Goal: Task Accomplishment & Management: Use online tool/utility

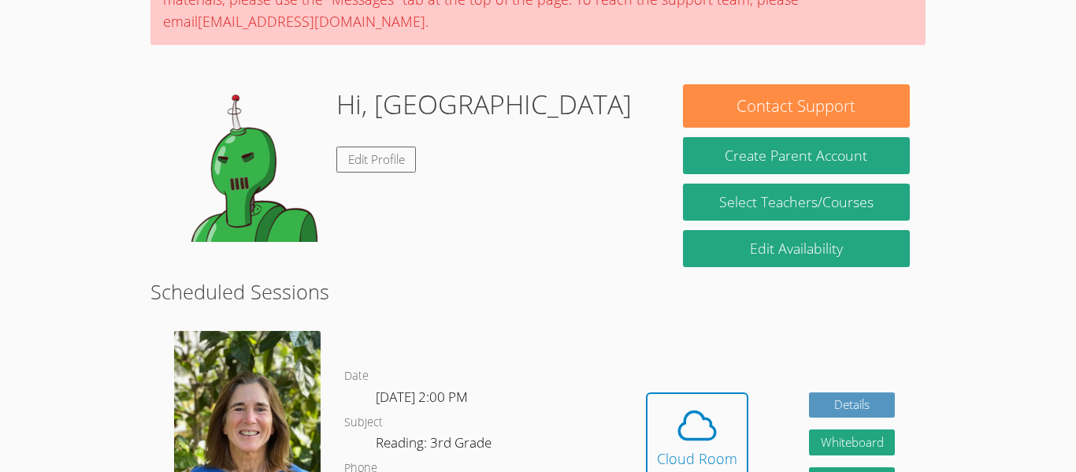
scroll to position [172, 0]
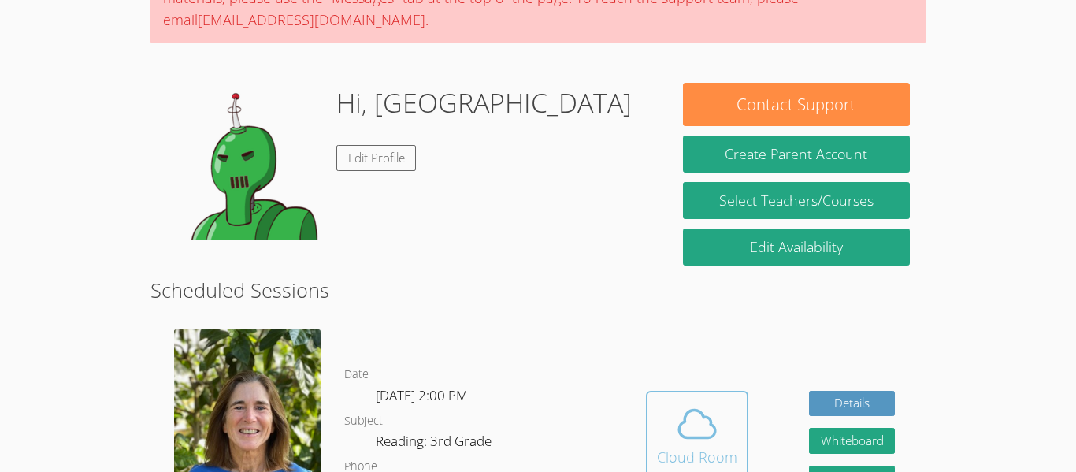
click at [717, 415] on icon at bounding box center [697, 424] width 44 height 44
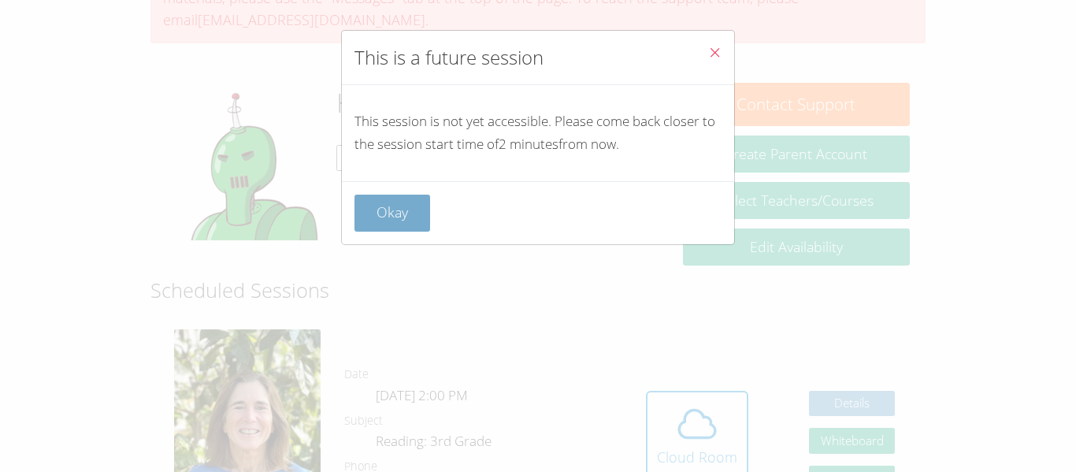
click at [409, 225] on button "Okay" at bounding box center [392, 213] width 76 height 37
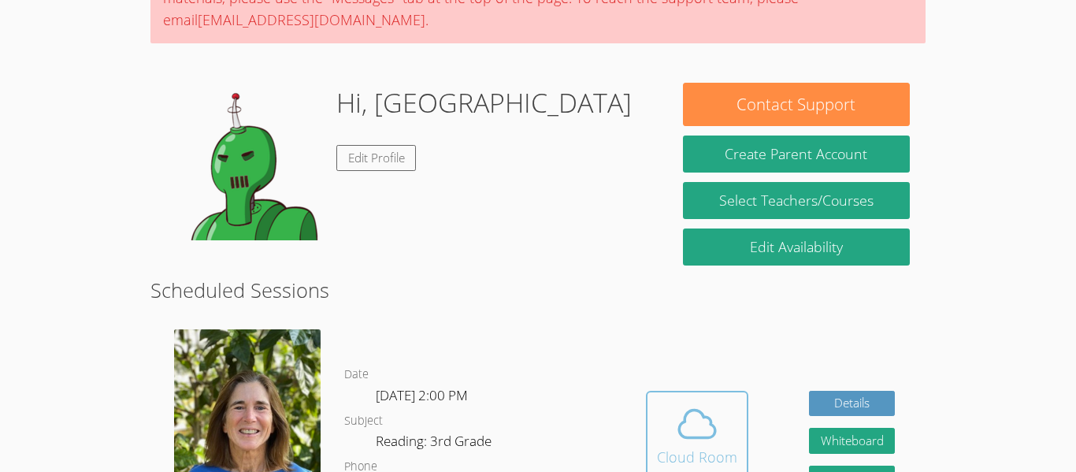
click at [649, 436] on button "Cloud Room" at bounding box center [697, 435] width 102 height 88
click at [734, 446] on div "Cloud Room" at bounding box center [697, 457] width 80 height 22
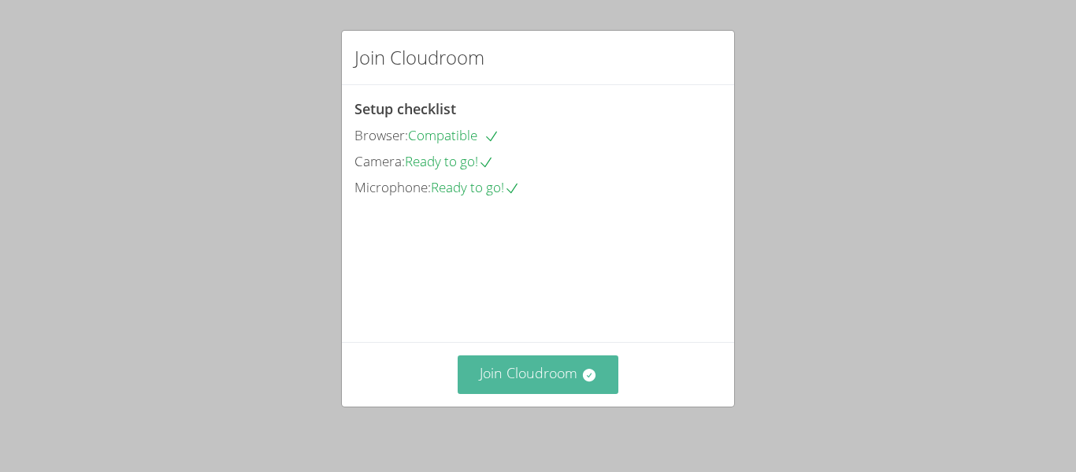
click at [498, 364] on button "Join Cloudroom" at bounding box center [538, 374] width 161 height 39
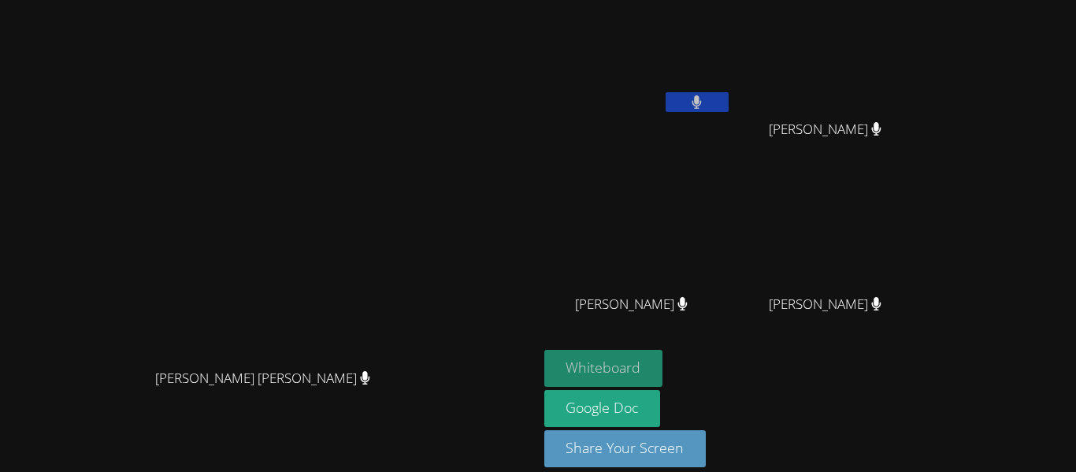
click at [663, 354] on button "Whiteboard" at bounding box center [603, 368] width 119 height 37
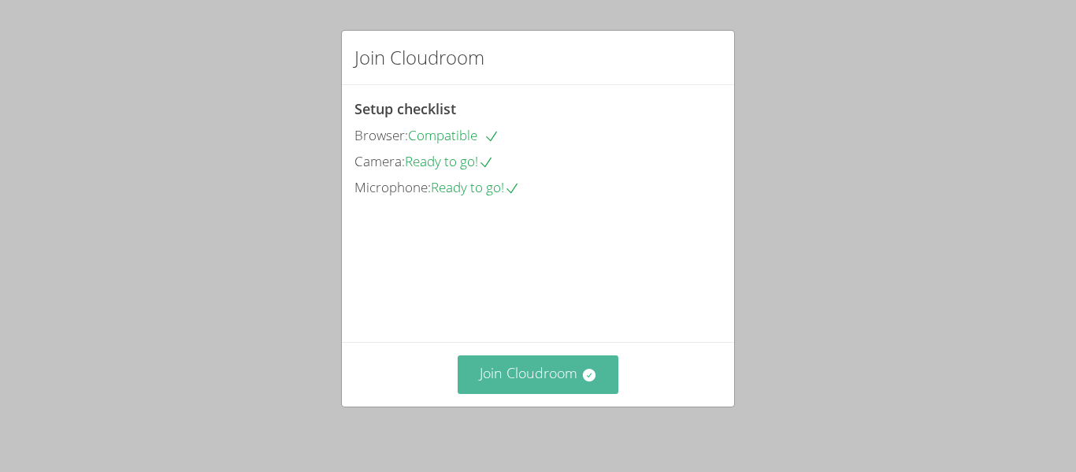
click at [536, 391] on button "Join Cloudroom" at bounding box center [538, 374] width 161 height 39
click at [554, 361] on button "Join Cloudroom" at bounding box center [538, 374] width 161 height 39
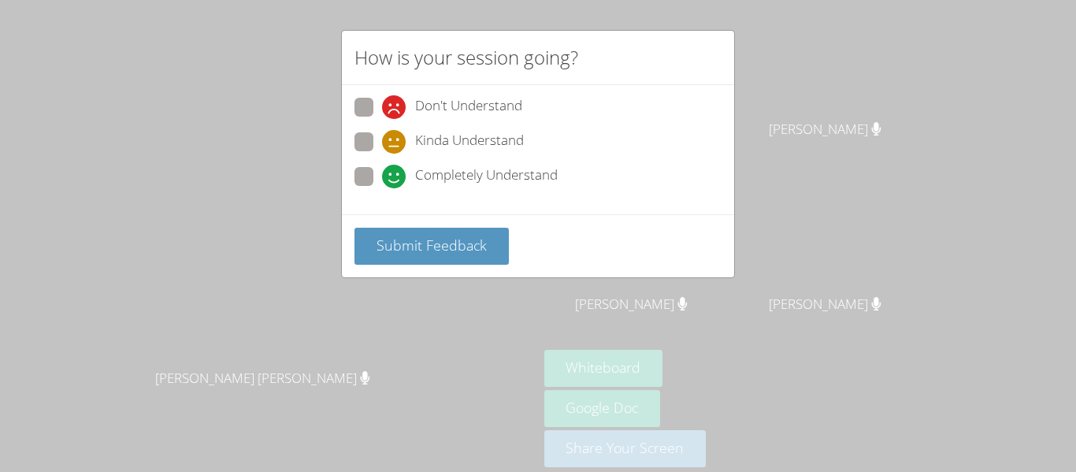
click at [382, 188] on span at bounding box center [382, 188] width 0 height 0
click at [382, 177] on input "Completely Understand" at bounding box center [388, 173] width 13 height 13
radio input "true"
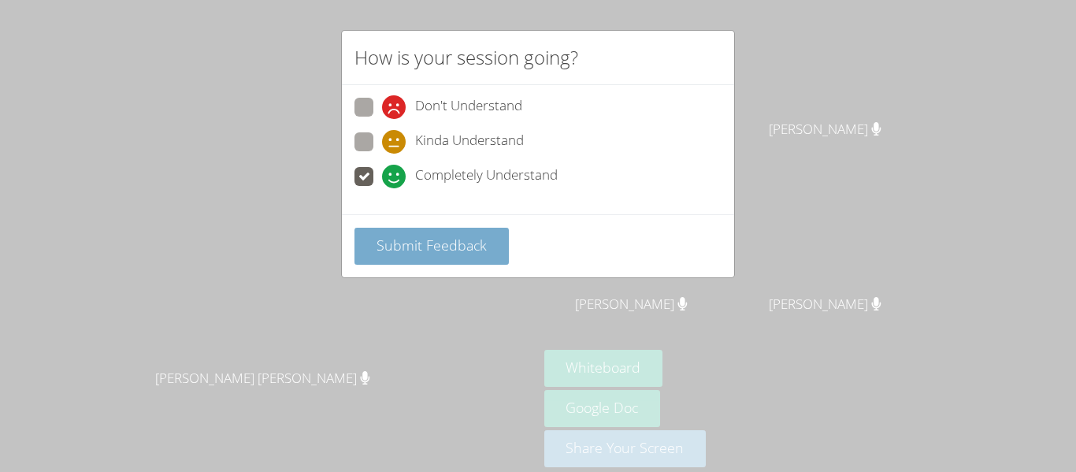
click at [412, 261] on button "Submit Feedback" at bounding box center [431, 246] width 154 height 37
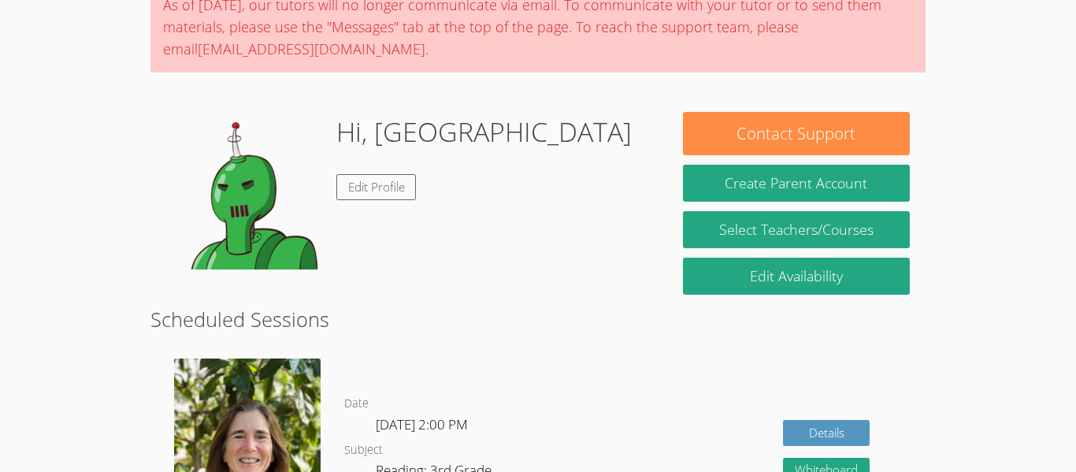
scroll to position [91, 0]
